Goal: Task Accomplishment & Management: Use online tool/utility

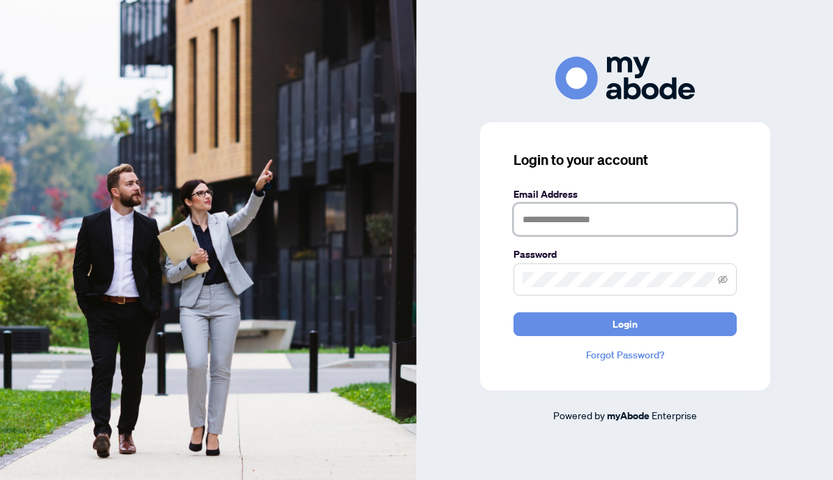
click at [610, 223] on input "text" at bounding box center [625, 219] width 223 height 32
type input "**********"
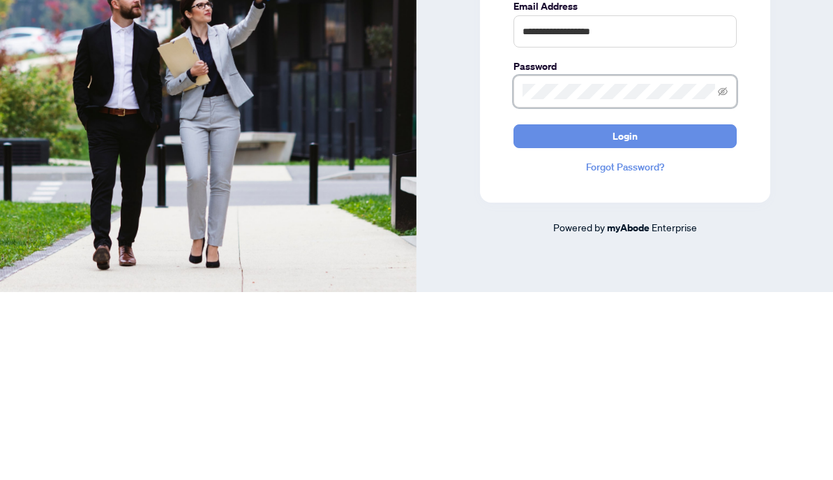
click at [726, 274] on icon "eye-invisible" at bounding box center [723, 279] width 10 height 10
click at [639, 312] on button "Login" at bounding box center [625, 324] width 223 height 24
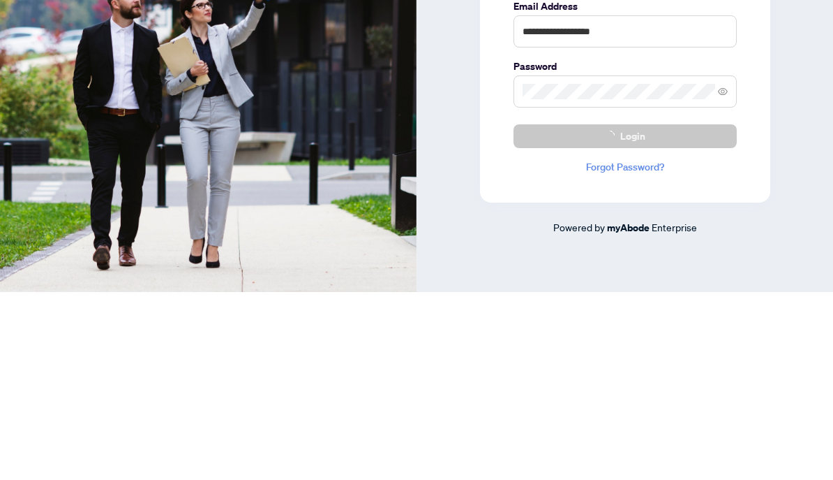
scroll to position [14, 0]
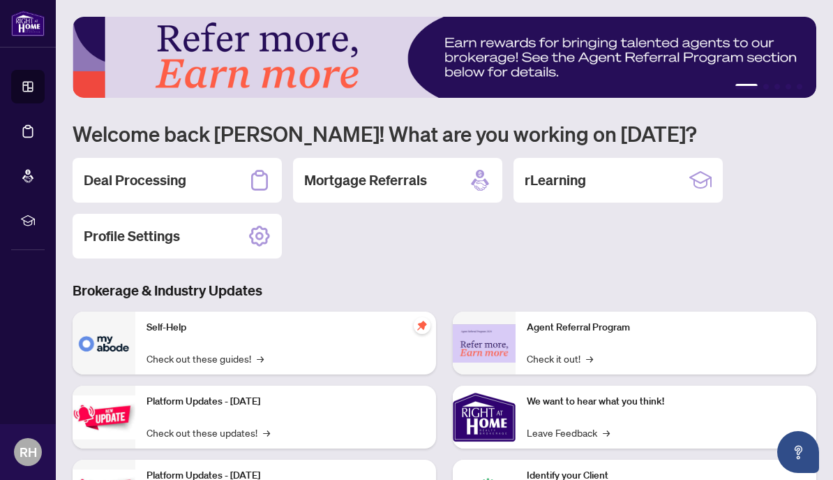
click at [179, 177] on h2 "Deal Processing" at bounding box center [135, 180] width 103 height 20
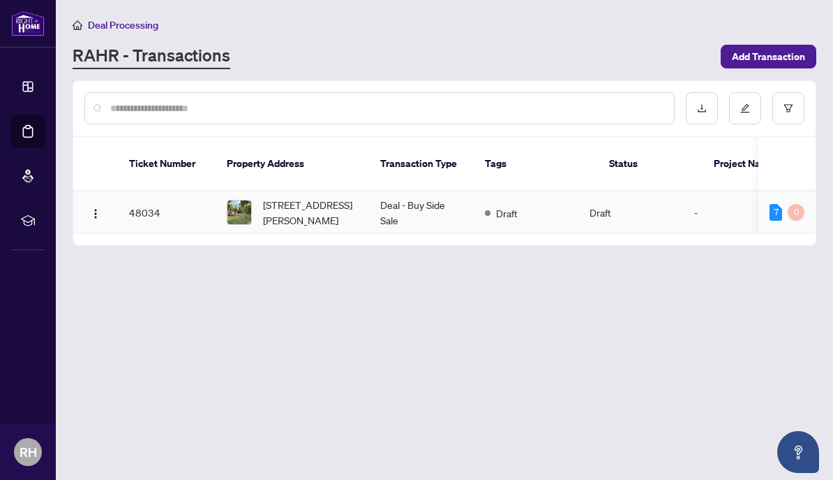
click at [186, 195] on td "48034" at bounding box center [167, 212] width 98 height 43
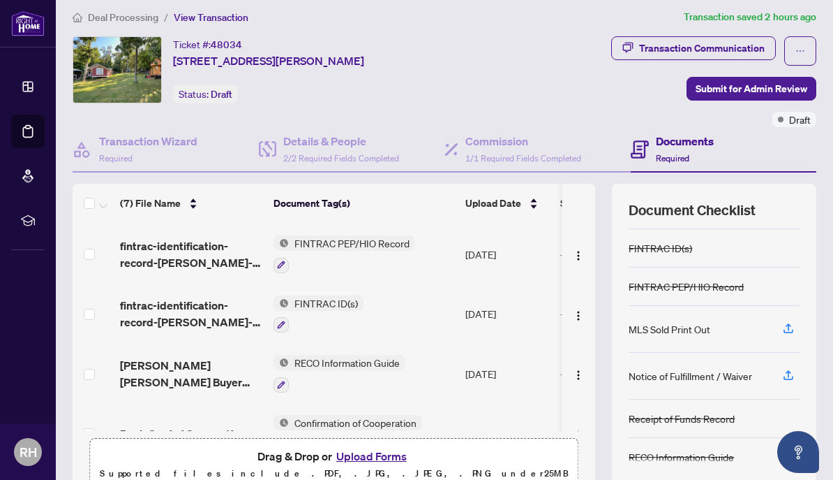
scroll to position [59, 0]
click at [383, 455] on button "Upload Forms" at bounding box center [371, 456] width 79 height 18
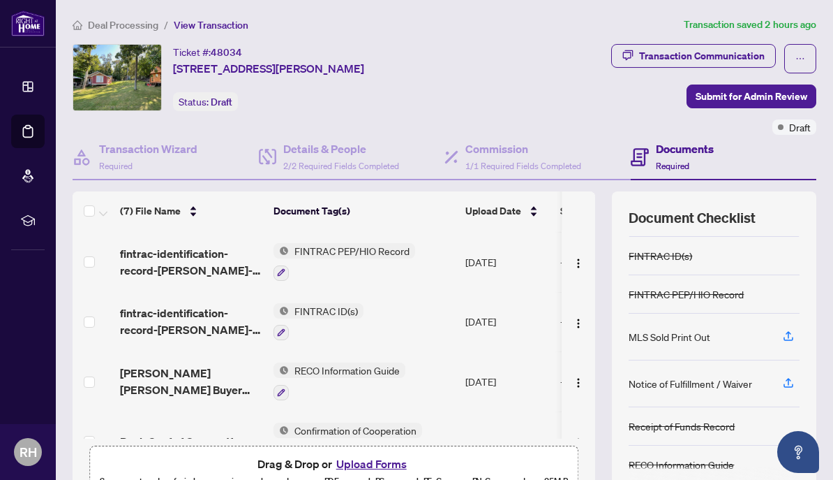
scroll to position [0, 0]
